Goal: Transaction & Acquisition: Purchase product/service

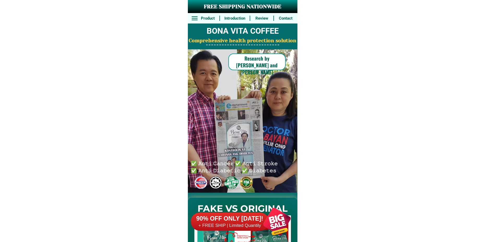
click at [266, 222] on div at bounding box center [276, 221] width 41 height 41
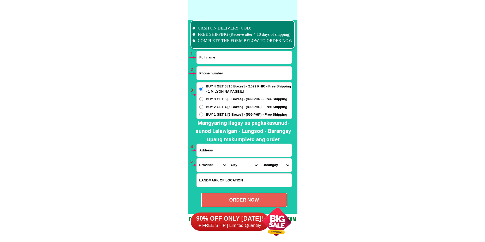
scroll to position [3833, 0]
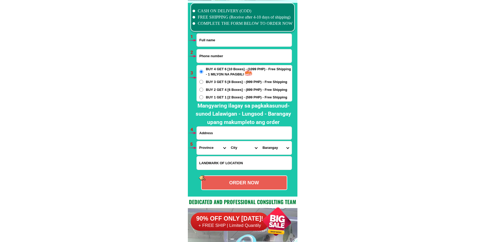
click at [211, 38] on input "Input full_name" at bounding box center [244, 40] width 95 height 13
paste input "[PERSON_NAME]"
type input "[PERSON_NAME]"
click at [226, 53] on input "Input phone_number" at bounding box center [244, 55] width 95 height 13
paste input "0950199432"
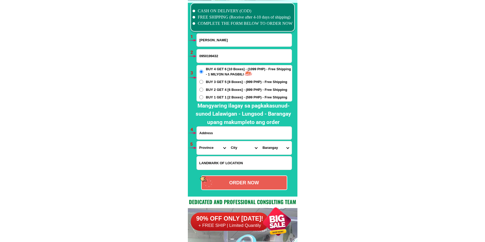
type input "0950199432"
click at [205, 98] on label "BUY 1 GET 1 [2 Boxes] - (599 PHP) - Free Shipping" at bounding box center [244, 97] width 95 height 5
click at [203, 98] on input "BUY 1 GET 1 [2 Boxes] - (599 PHP) - Free Shipping" at bounding box center [201, 97] width 4 height 4
radio input "true"
click at [207, 91] on span "BUY 2 GET 4 [6 Boxes] - (899 PHP) - Free Shipping" at bounding box center [246, 89] width 81 height 5
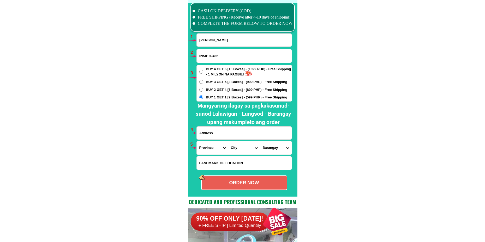
click at [203, 91] on input "BUY 2 GET 4 [6 Boxes] - (899 PHP) - Free Shipping" at bounding box center [201, 90] width 4 height 4
radio input "true"
click at [215, 134] on input "Input address" at bounding box center [244, 132] width 95 height 13
paste input "[STREET_ADDRESS][PERSON_NAME][PERSON_NAME]"
type input "[STREET_ADDRESS][PERSON_NAME][PERSON_NAME]"
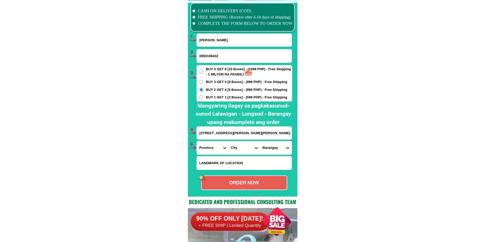
drag, startPoint x: 204, startPoint y: 149, endPoint x: 208, endPoint y: 142, distance: 8.0
click at [204, 148] on select "Province [GEOGRAPHIC_DATA] [GEOGRAPHIC_DATA] [GEOGRAPHIC_DATA] [GEOGRAPHIC_DATA…" at bounding box center [213, 147] width 32 height 13
select select "63_993"
click at [197, 141] on select "Province [GEOGRAPHIC_DATA] [GEOGRAPHIC_DATA] [GEOGRAPHIC_DATA] [GEOGRAPHIC_DATA…" at bounding box center [213, 147] width 32 height 13
click at [238, 149] on select "City Angono Antipolo-city [GEOGRAPHIC_DATA] [GEOGRAPHIC_DATA] [GEOGRAPHIC_DATA]…" at bounding box center [244, 147] width 32 height 13
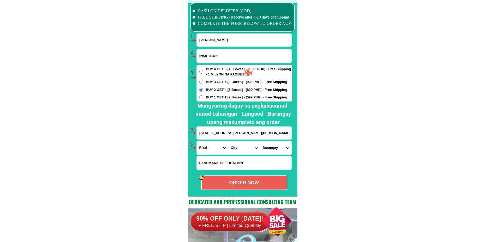
select select "63_993636"
click at [228, 141] on select "City Angono Antipolo-city [GEOGRAPHIC_DATA] [GEOGRAPHIC_DATA] [GEOGRAPHIC_DATA]…" at bounding box center [244, 147] width 32 height 13
click at [264, 148] on select "Barangay Bagumbayan (pob.) Halayhayin Hulo (pob.) [GEOGRAPHIC_DATA] (pob.) Mala…" at bounding box center [276, 147] width 32 height 13
select select "63_9936361479"
click at [260, 141] on select "Barangay Bagumbayan (pob.) Halayhayin Hulo (pob.) [GEOGRAPHIC_DATA] (pob.) Mala…" at bounding box center [276, 147] width 32 height 13
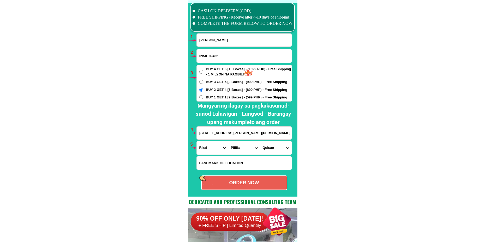
click at [248, 181] on div "ORDER NOW" at bounding box center [243, 182] width 85 height 7
radio input "true"
type input "09501994320"
click at [252, 183] on div "ORDER NOW" at bounding box center [243, 182] width 85 height 7
radio input "true"
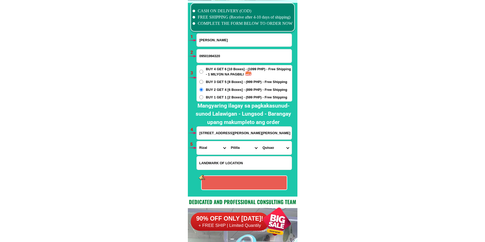
radio input "true"
